Goal: Transaction & Acquisition: Obtain resource

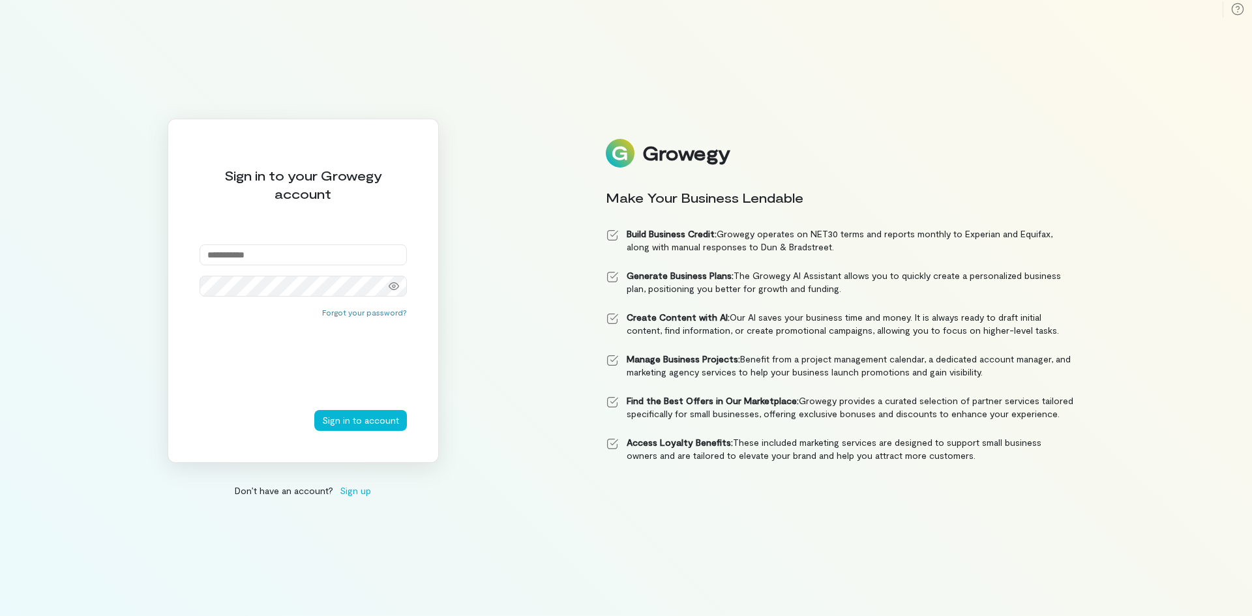
click at [324, 255] on input "email" at bounding box center [303, 255] width 207 height 21
type input "**********"
click at [307, 251] on input "**********" at bounding box center [303, 255] width 207 height 21
click at [353, 413] on button "Sign in to account" at bounding box center [360, 420] width 93 height 21
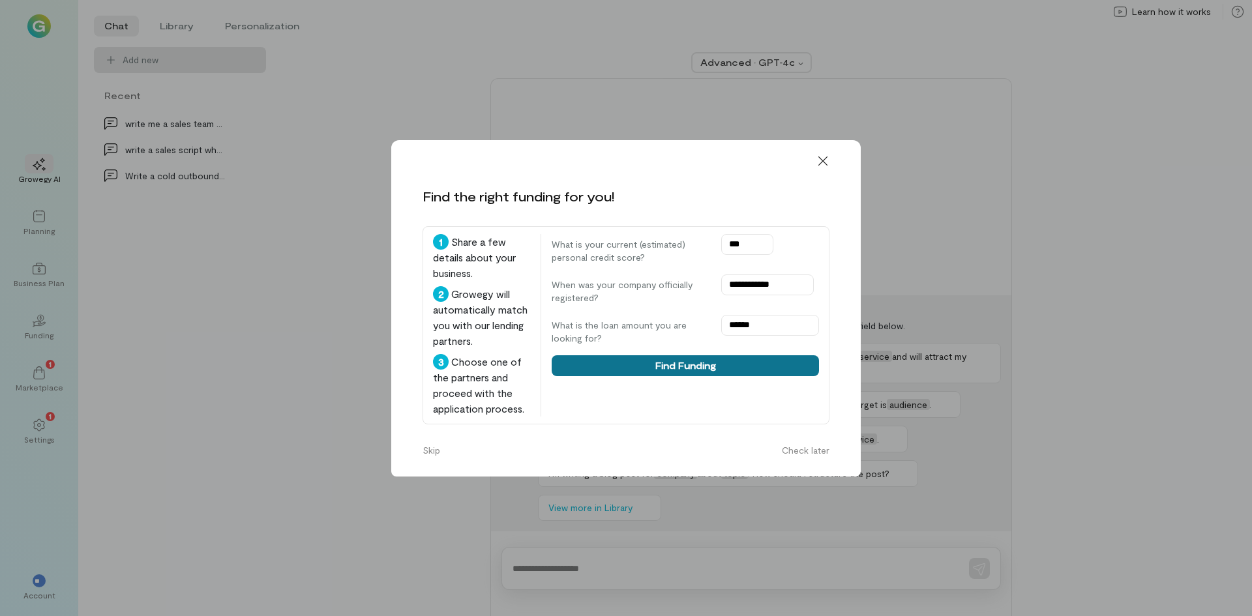
click at [730, 371] on button "Find Funding" at bounding box center [685, 366] width 267 height 21
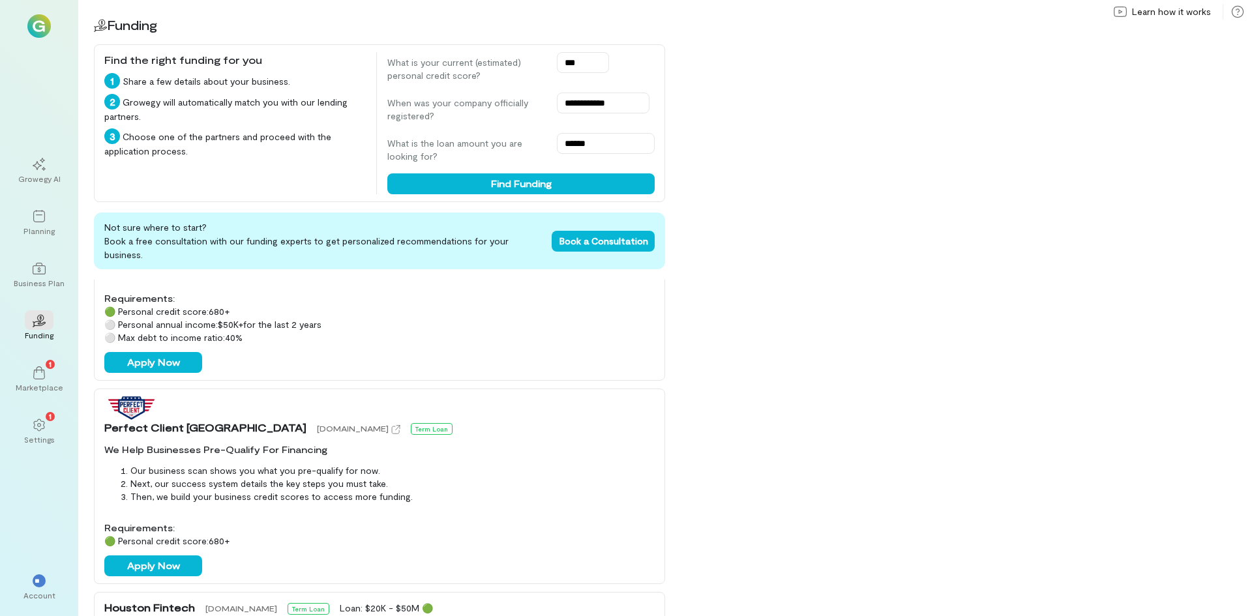
scroll to position [646, 0]
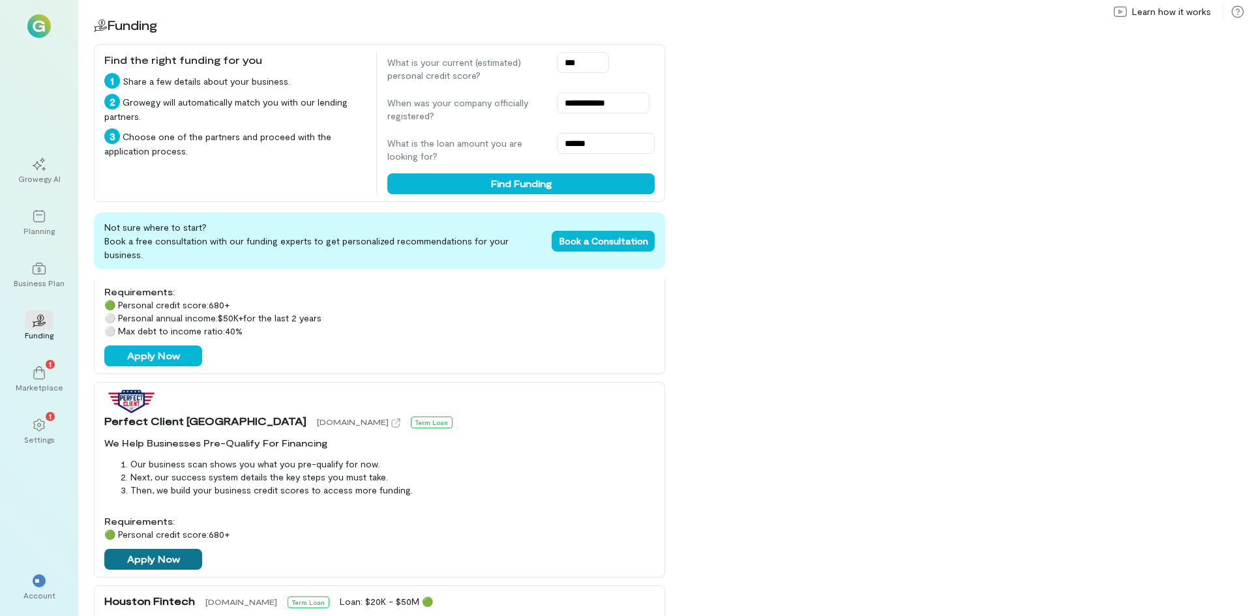
click at [167, 549] on button "Apply Now" at bounding box center [153, 559] width 98 height 21
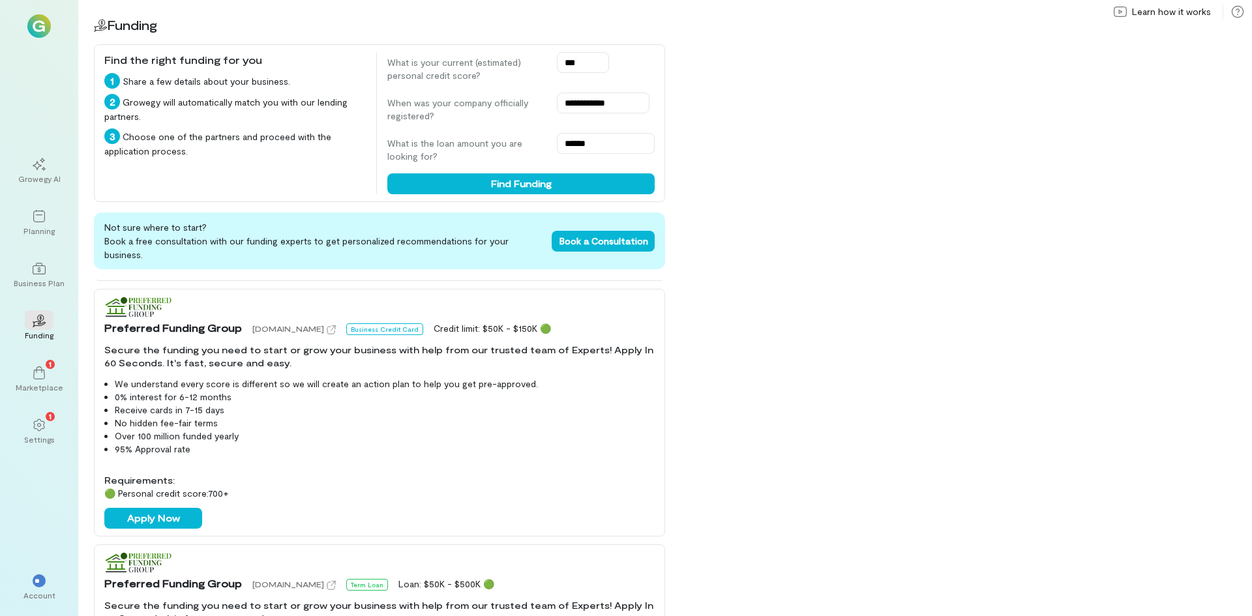
scroll to position [130, 0]
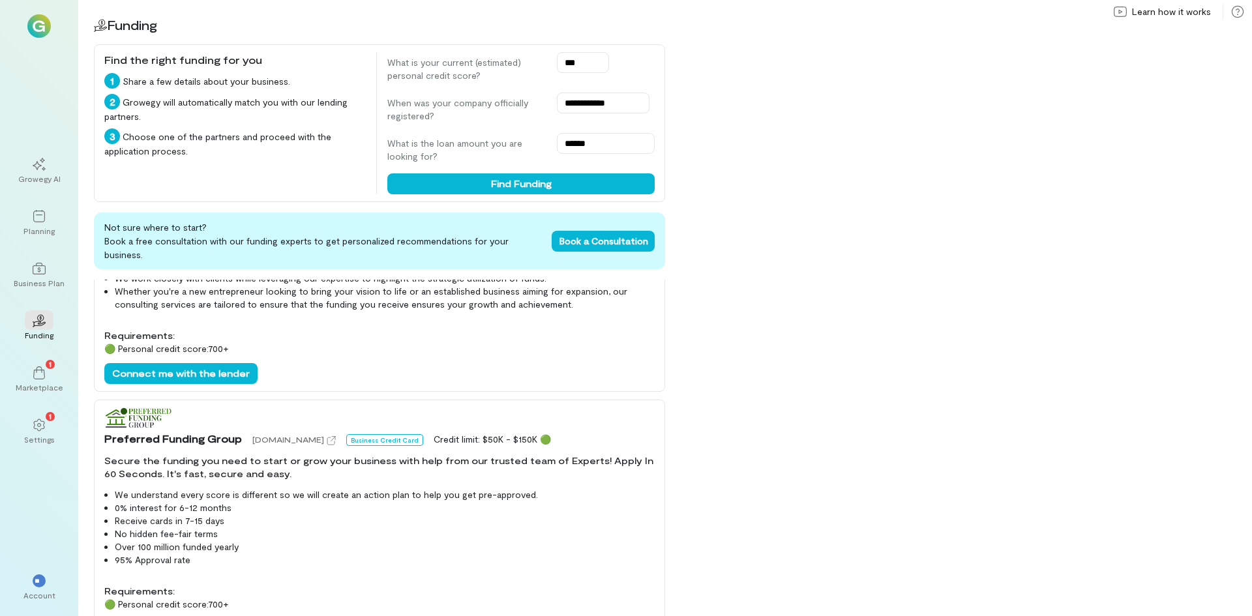
drag, startPoint x: 330, startPoint y: 461, endPoint x: 350, endPoint y: 545, distance: 86.4
click at [350, 554] on li "95% Approval rate" at bounding box center [385, 560] width 540 height 13
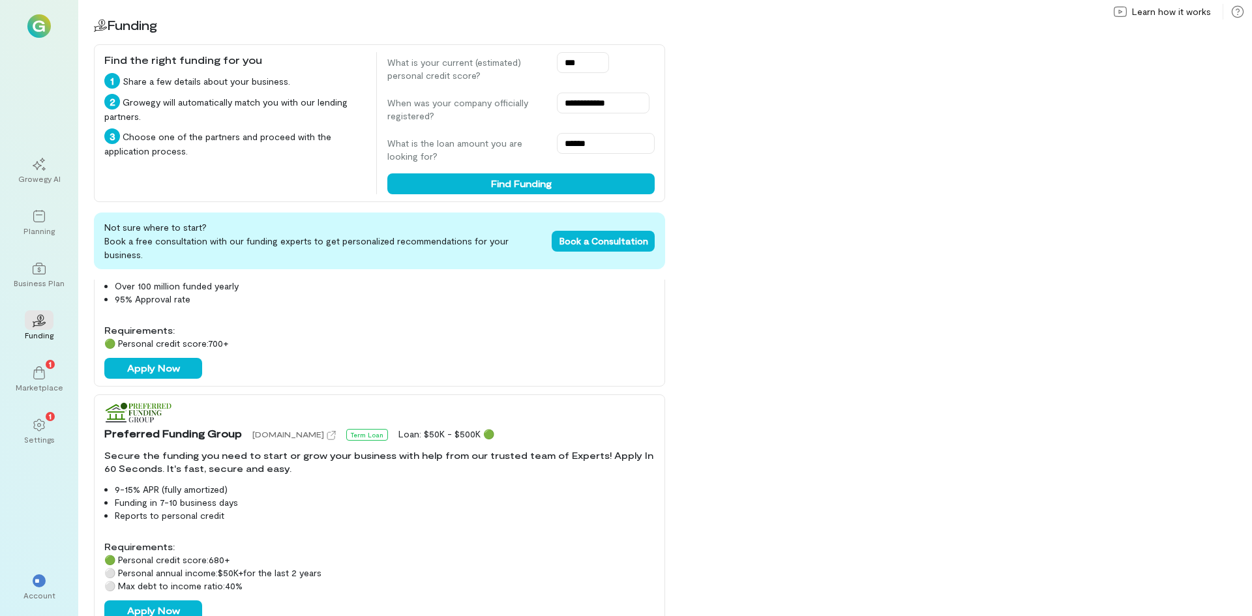
scroll to position [457, 0]
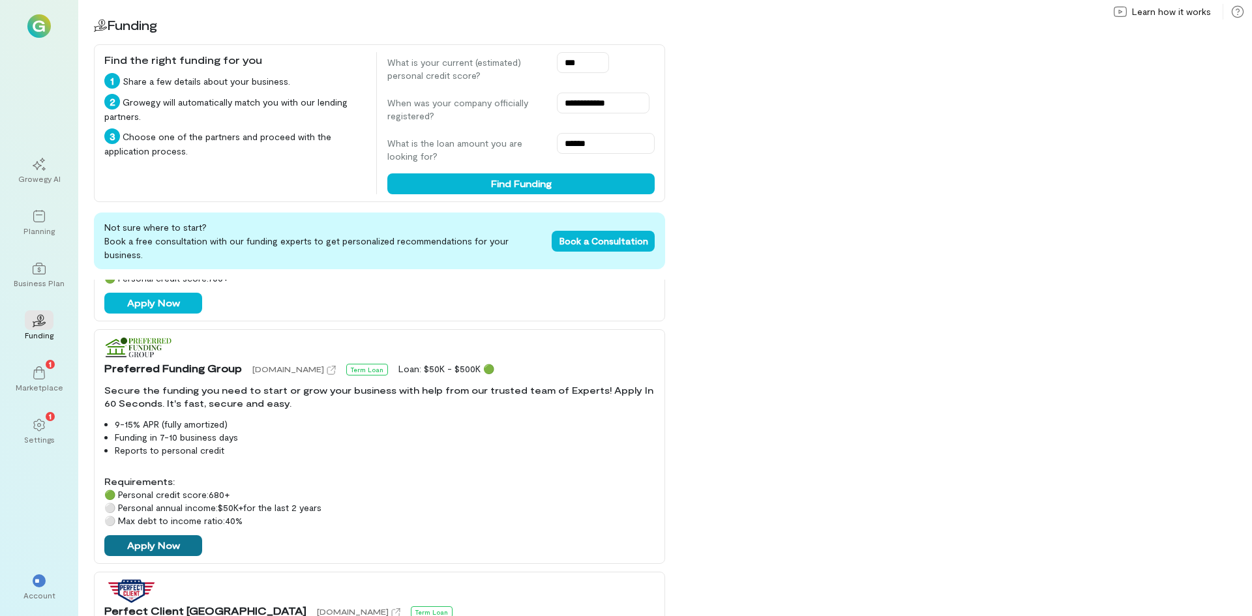
click at [166, 536] on button "Apply Now" at bounding box center [153, 546] width 98 height 21
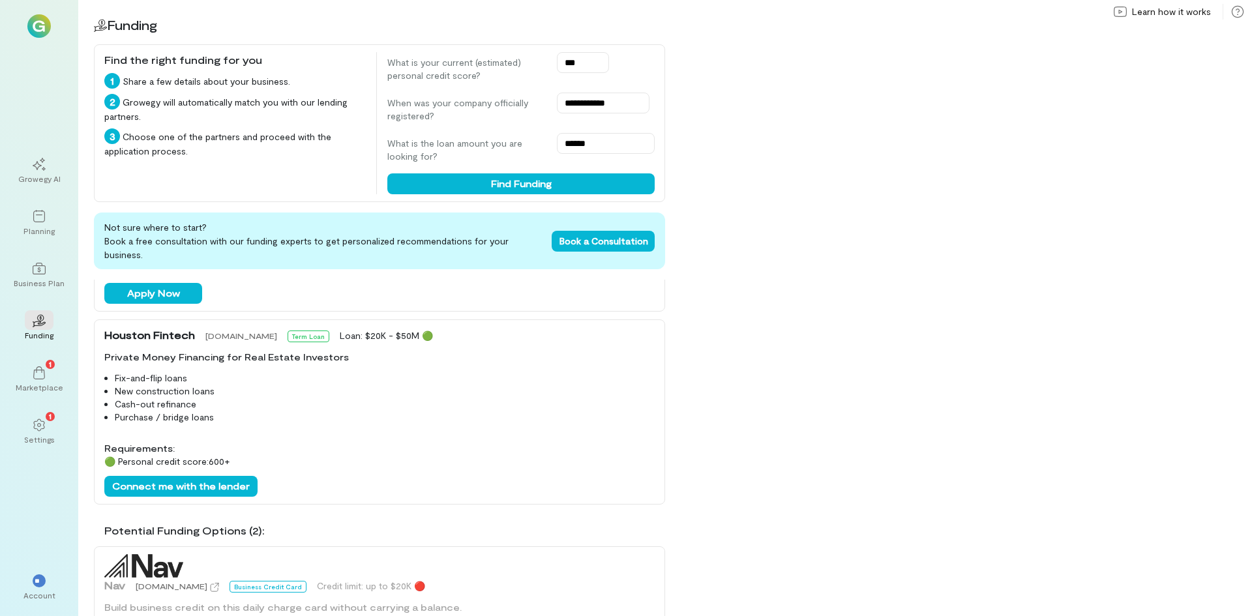
scroll to position [913, 0]
click at [220, 476] on button "Connect me with the lender" at bounding box center [180, 486] width 153 height 21
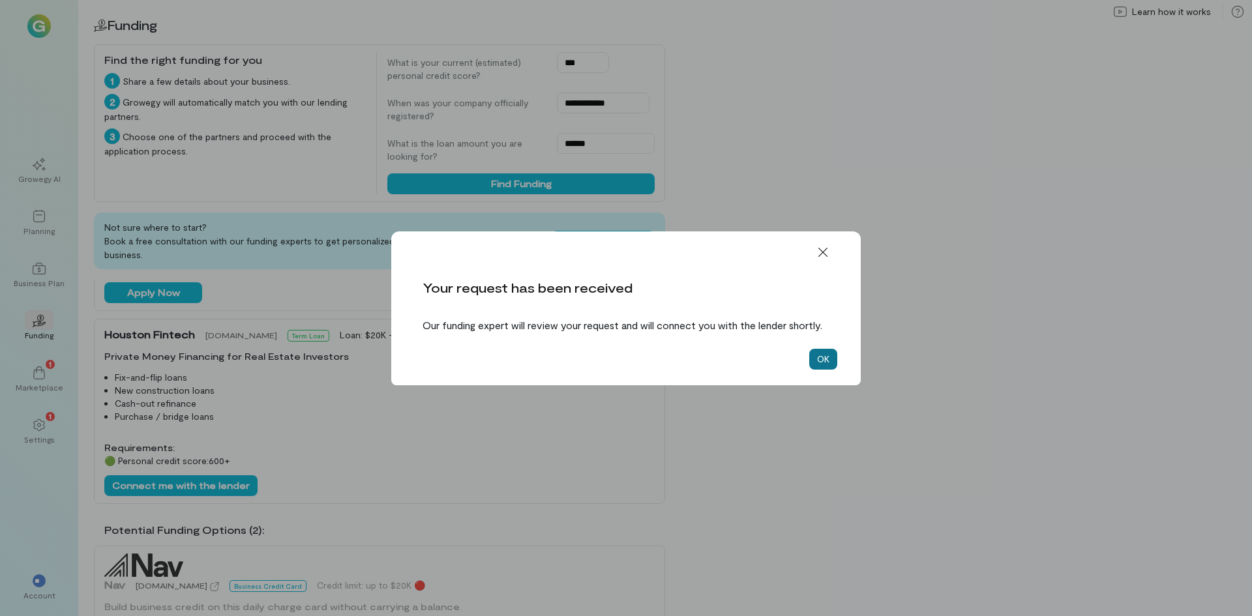
click at [825, 370] on button "OK" at bounding box center [824, 359] width 28 height 21
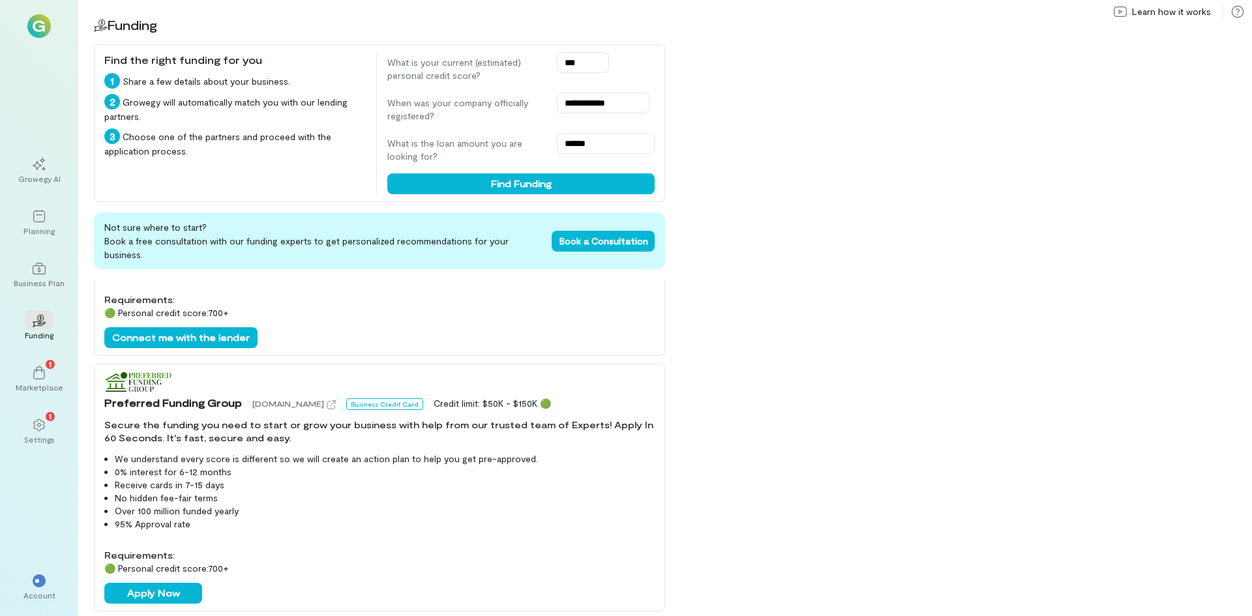
scroll to position [196, 0]
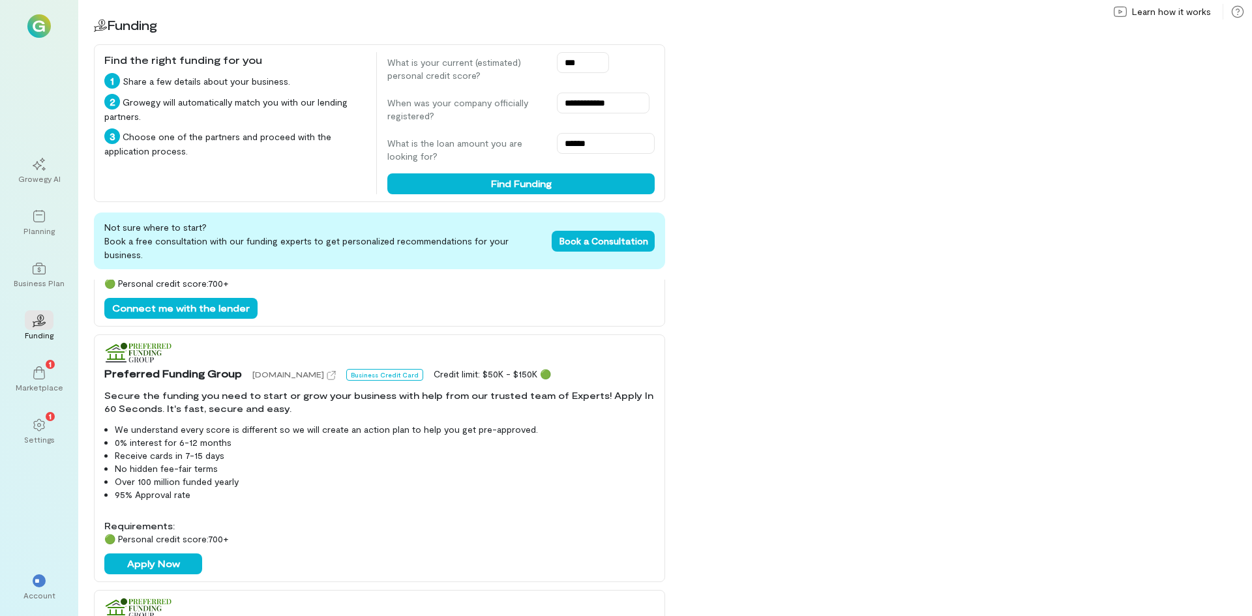
click at [862, 453] on div "**********" at bounding box center [665, 308] width 1174 height 616
